Goal: Task Accomplishment & Management: Use online tool/utility

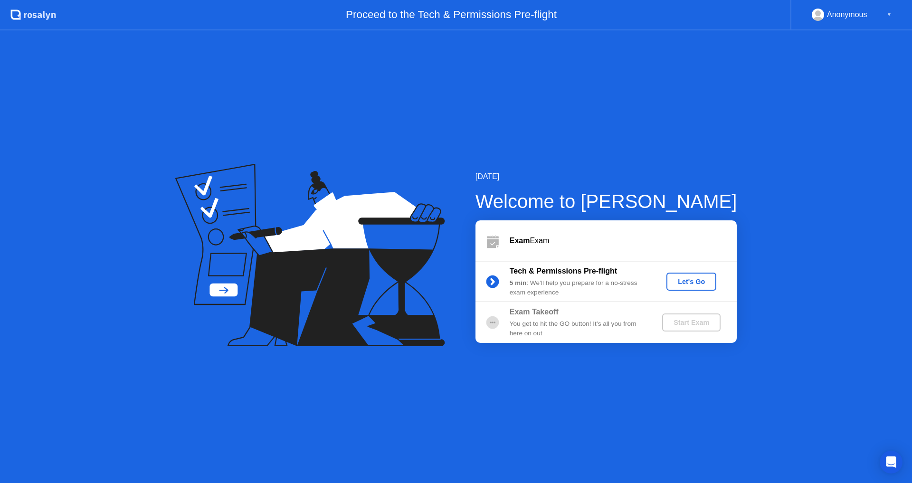
click at [687, 280] on div "Let's Go" at bounding box center [691, 282] width 42 height 8
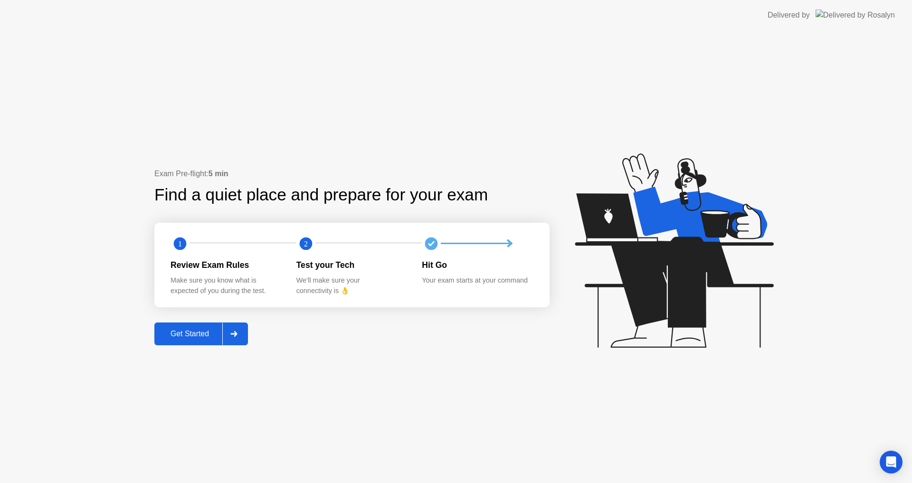
click at [170, 330] on div "Get Started" at bounding box center [189, 334] width 65 height 9
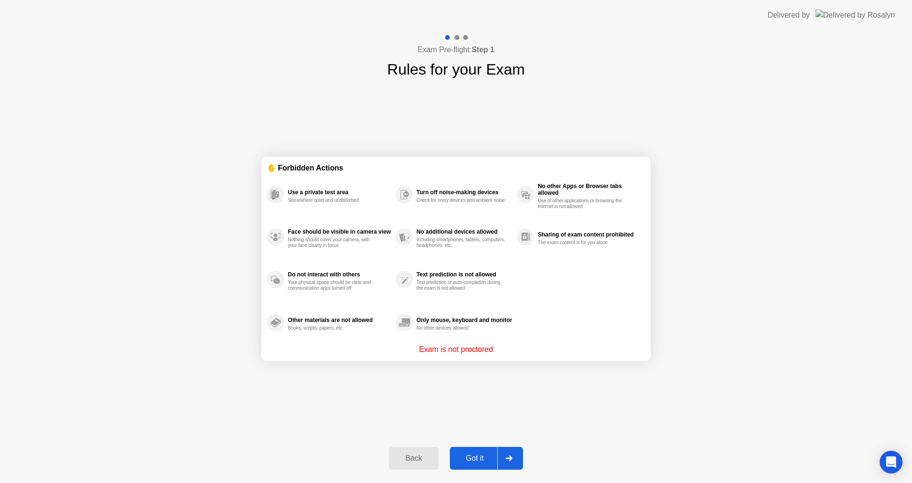
click at [466, 462] on div "Got it" at bounding box center [475, 458] width 45 height 9
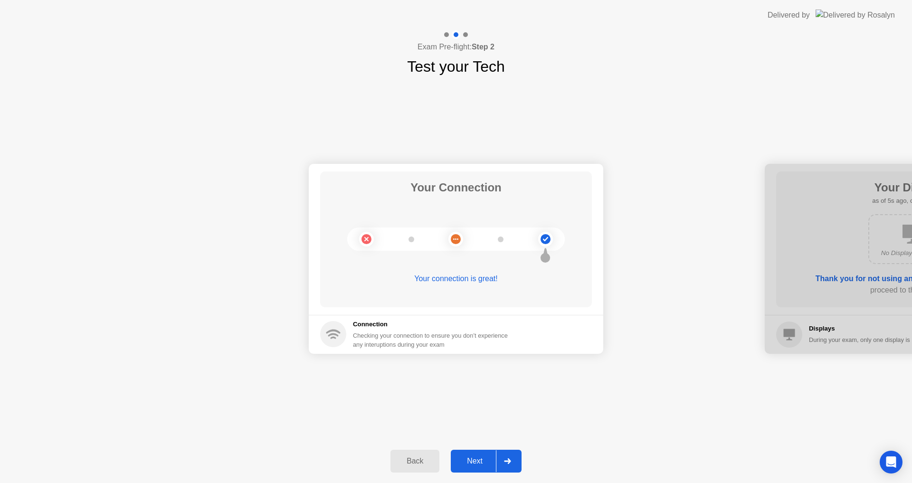
click at [481, 457] on div "Next" at bounding box center [474, 461] width 42 height 9
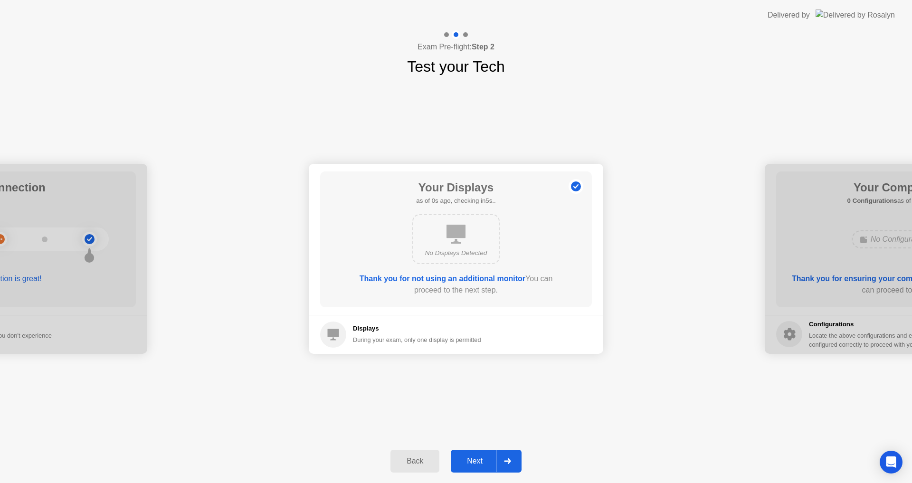
click at [481, 457] on div "Next" at bounding box center [474, 461] width 42 height 9
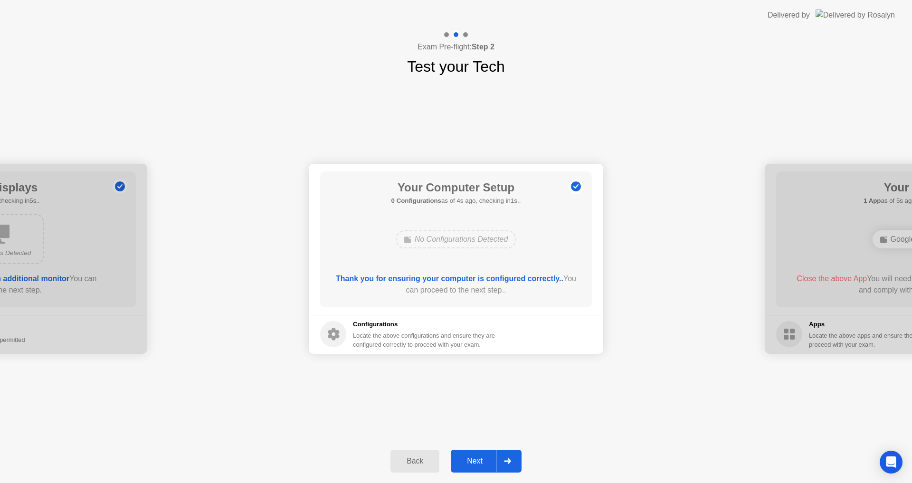
click at [481, 457] on div "Next" at bounding box center [474, 461] width 42 height 9
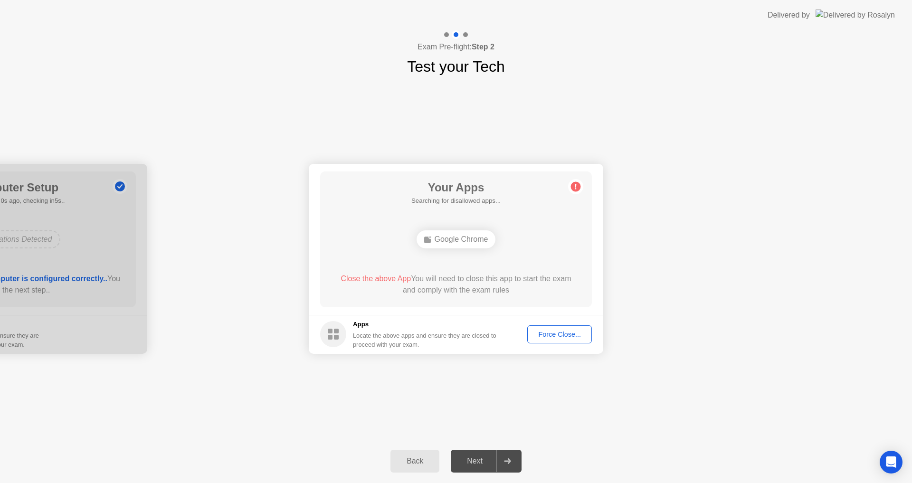
click at [547, 334] on div "Force Close..." at bounding box center [559, 334] width 58 height 8
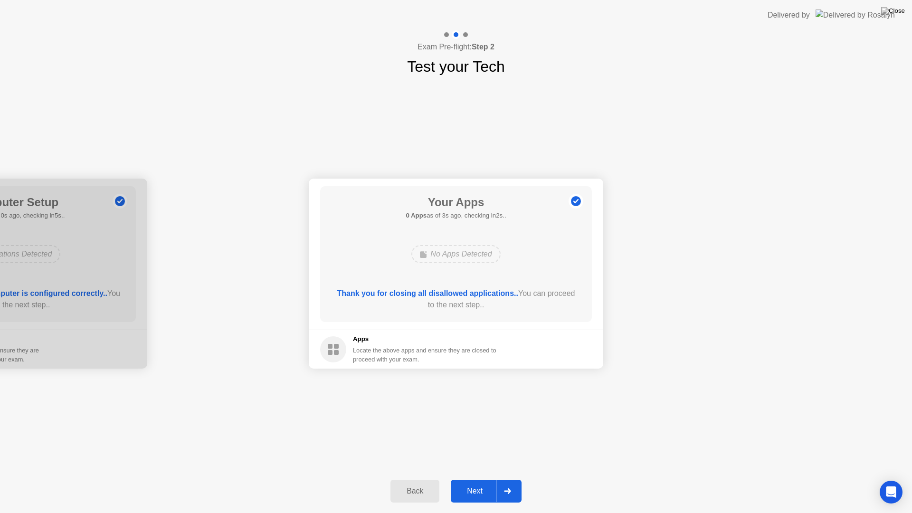
click at [483, 482] on div "Next" at bounding box center [474, 491] width 42 height 9
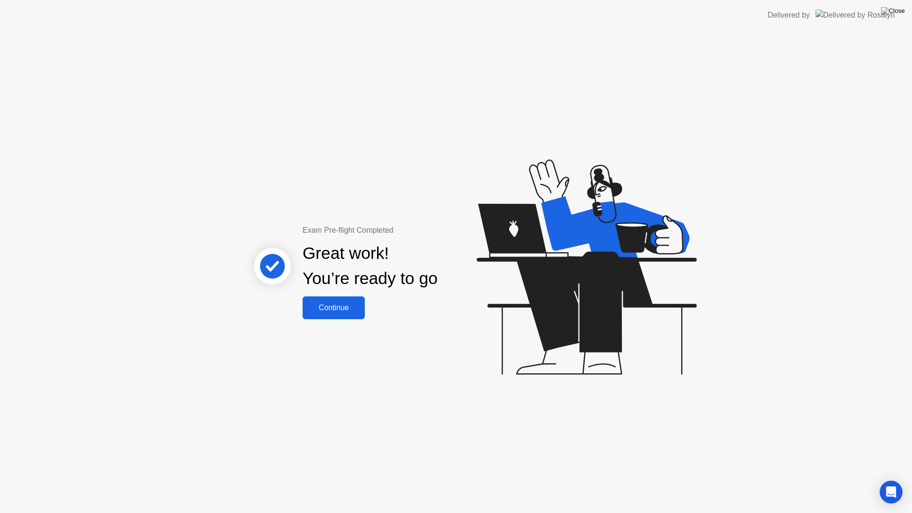
click at [344, 305] on div "Continue" at bounding box center [333, 307] width 57 height 9
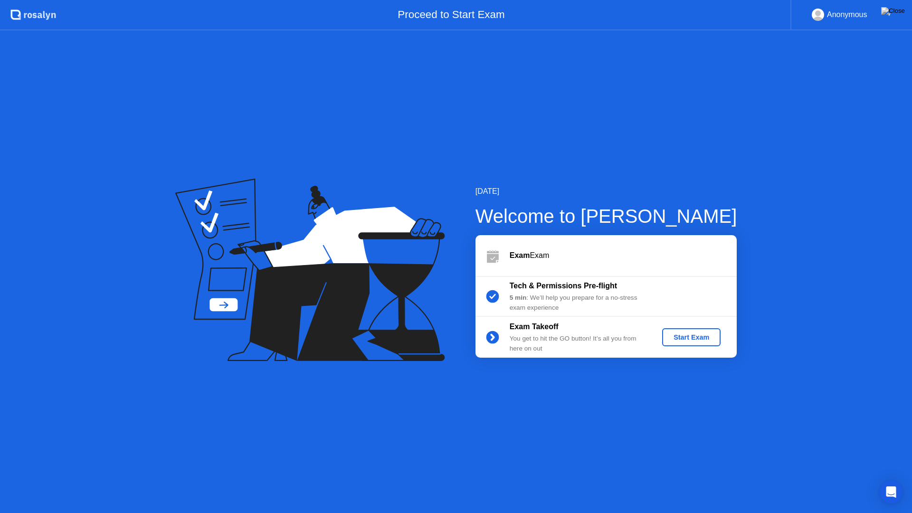
click at [687, 338] on div "Start Exam" at bounding box center [691, 337] width 51 height 8
